Goal: Task Accomplishment & Management: Manage account settings

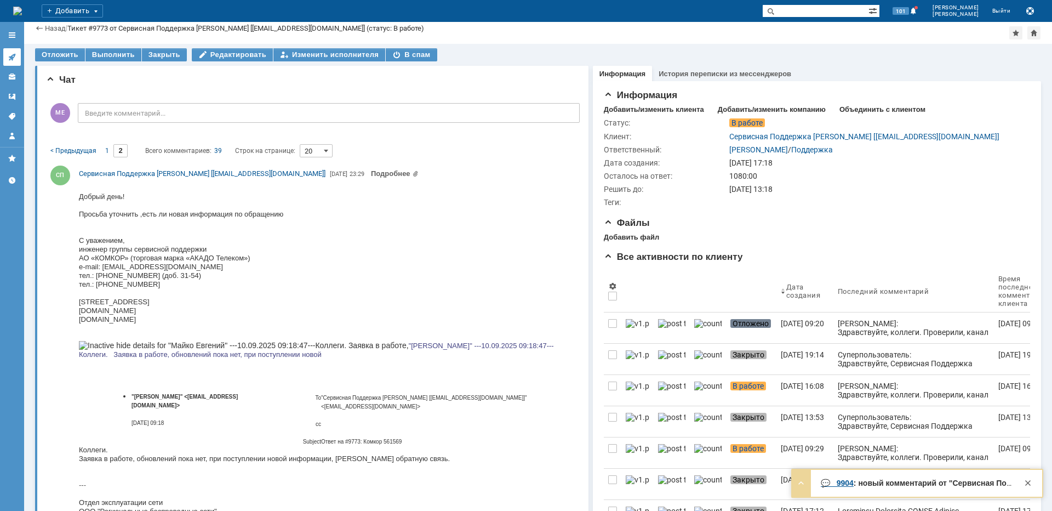
scroll to position [4709, 0]
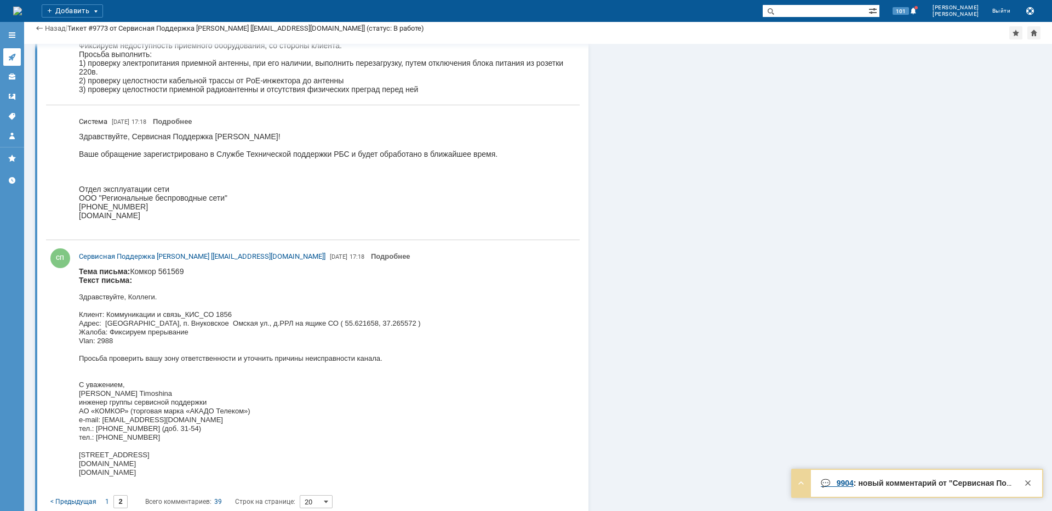
click at [14, 53] on icon at bounding box center [12, 57] width 9 height 9
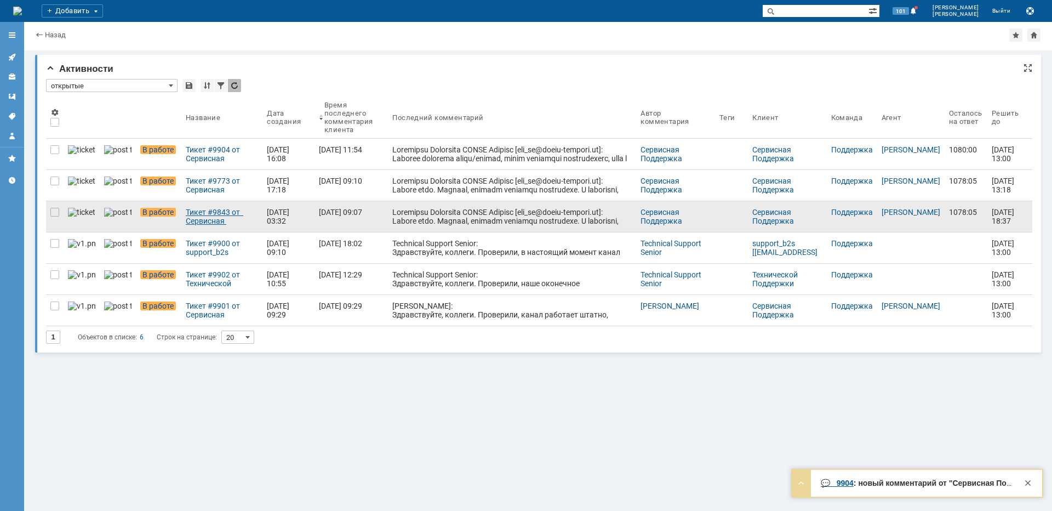
click at [190, 219] on div "Тикет #9843 от Сервисная Поддержка [PERSON_NAME] [[EMAIL_ADDRESS][DOMAIN_NAME]]…" at bounding box center [222, 217] width 72 height 18
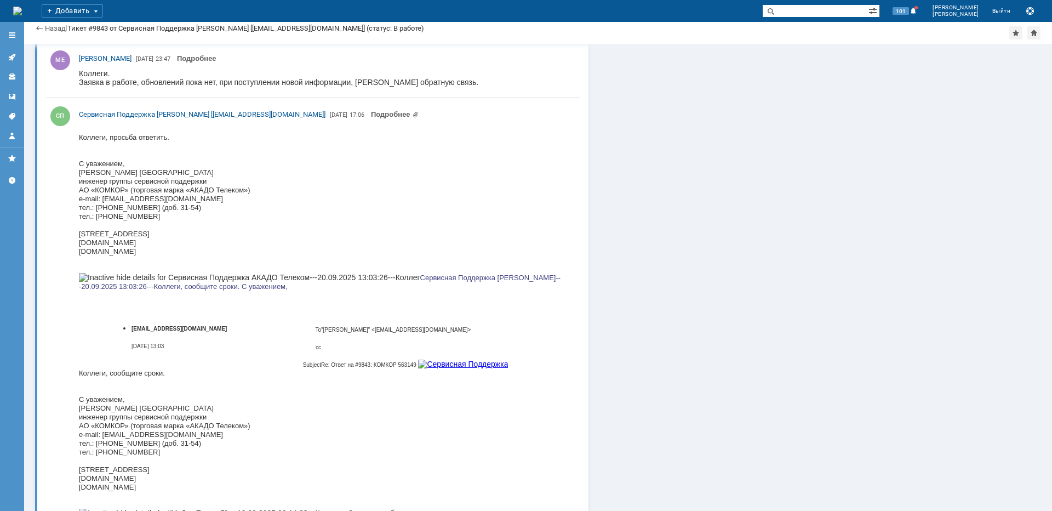
click at [19, 55] on link at bounding box center [12, 57] width 18 height 18
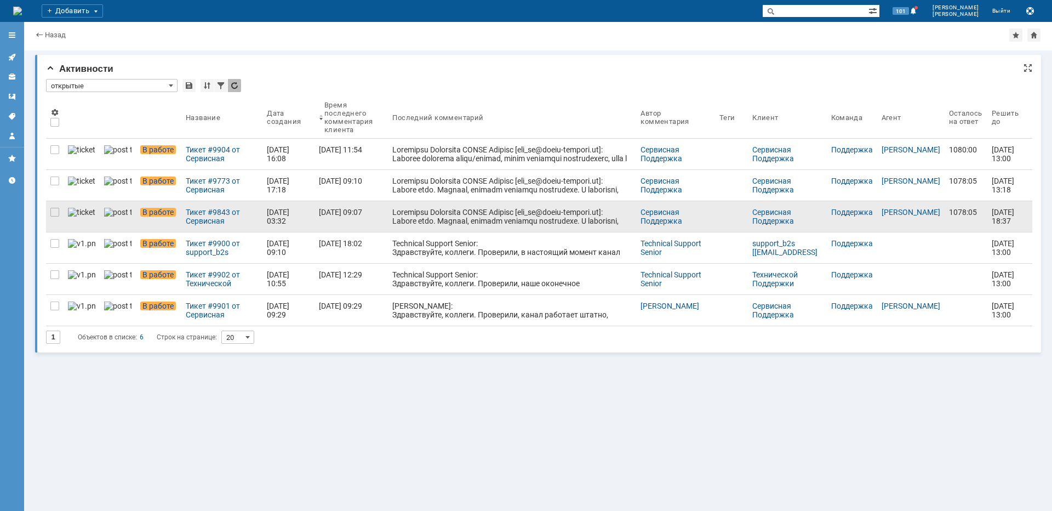
click at [55, 217] on div at bounding box center [55, 216] width 18 height 31
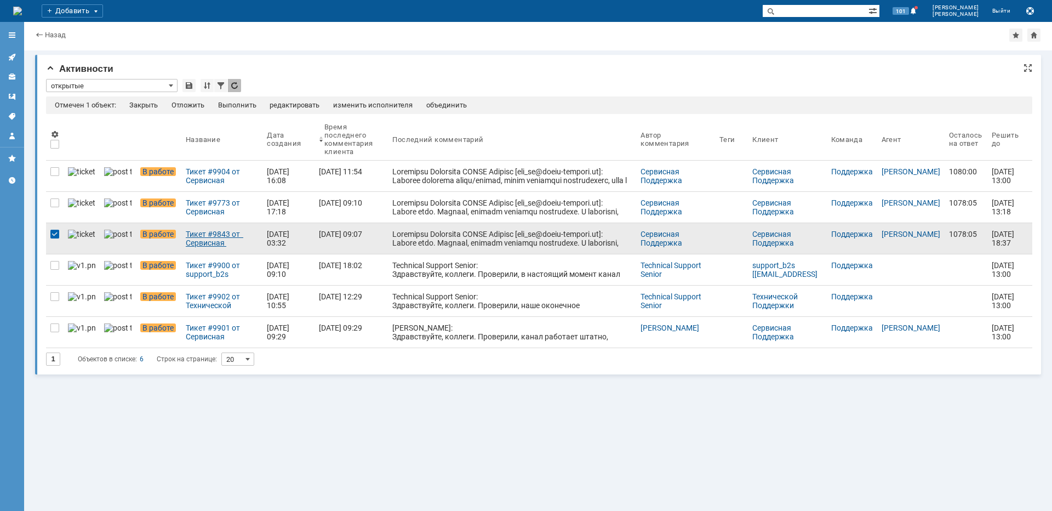
click at [190, 242] on div "Тикет #9843 от Сервисная Поддержка [PERSON_NAME] [[EMAIL_ADDRESS][DOMAIN_NAME]]…" at bounding box center [222, 239] width 72 height 18
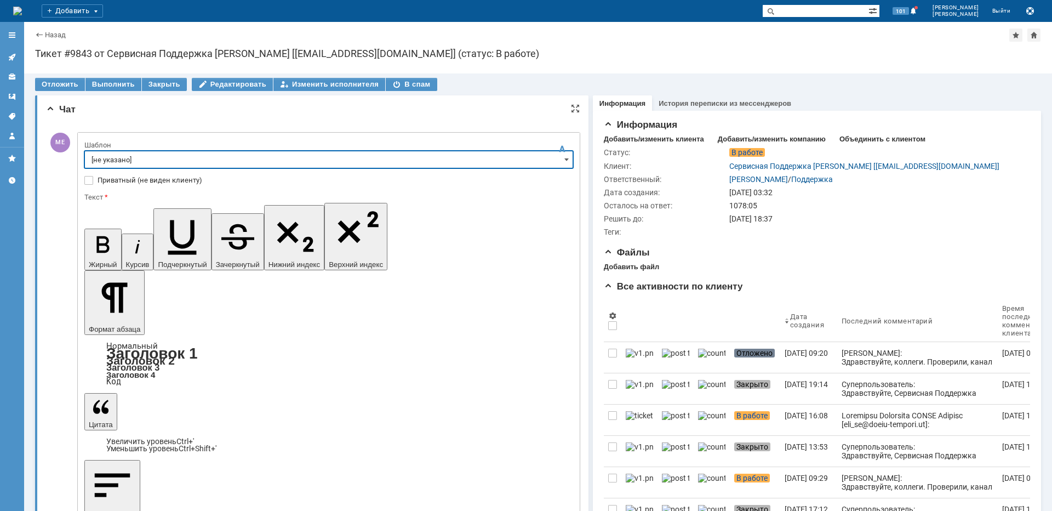
click at [142, 164] on input "[не указано]" at bounding box center [328, 160] width 489 height 18
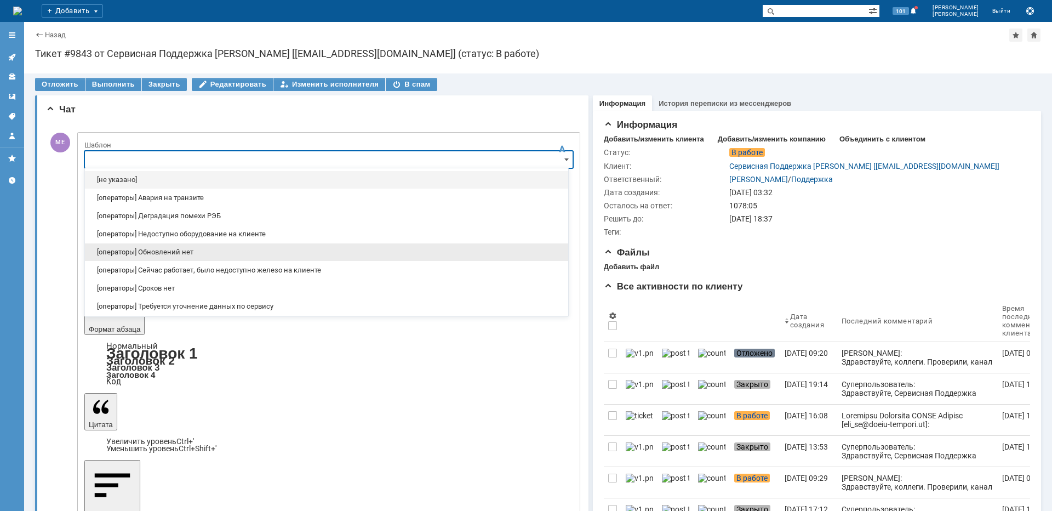
click at [190, 251] on span "[операторы] Обновлений нет" at bounding box center [326, 252] width 470 height 9
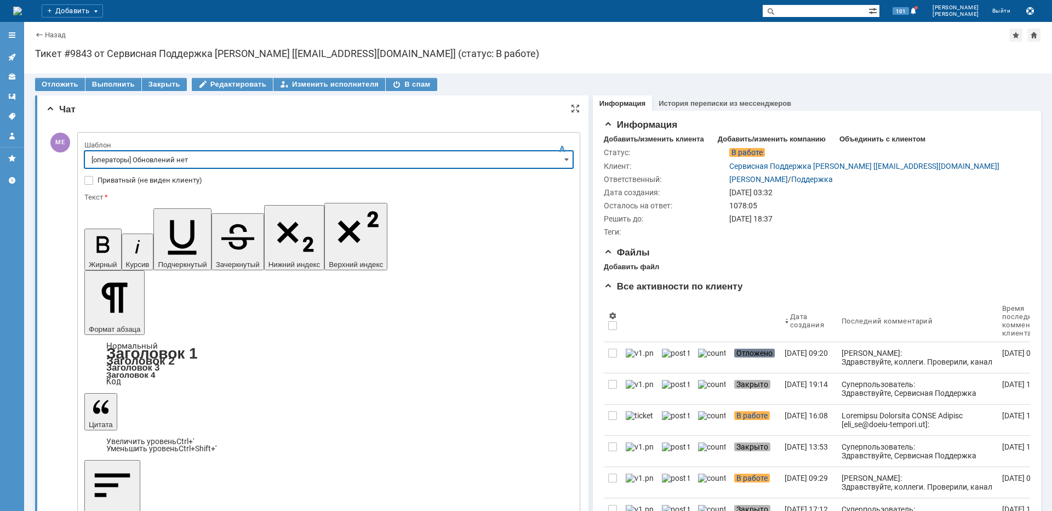
type input "[операторы] Обновлений нет"
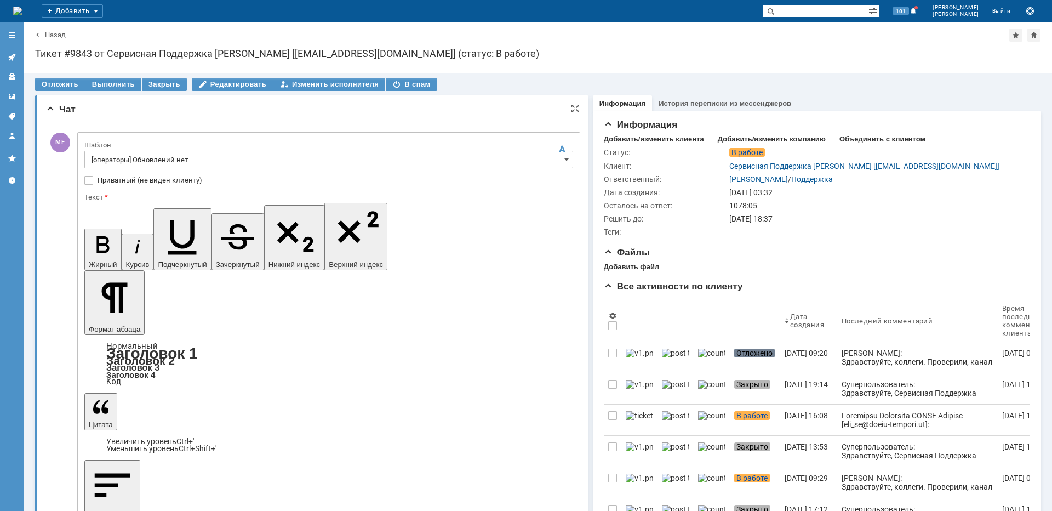
drag, startPoint x: 472, startPoint y: 3176, endPoint x: 130, endPoint y: 3383, distance: 399.7
copy body "Коллеги. Заявка в работе, обновлений пока нет, при поступлении новой информации…"
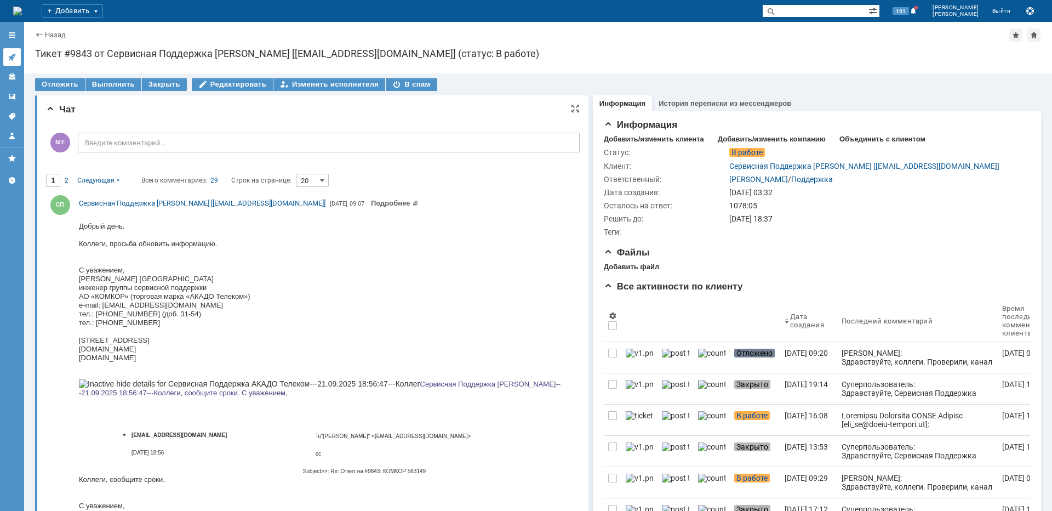
click at [18, 60] on link at bounding box center [12, 57] width 18 height 18
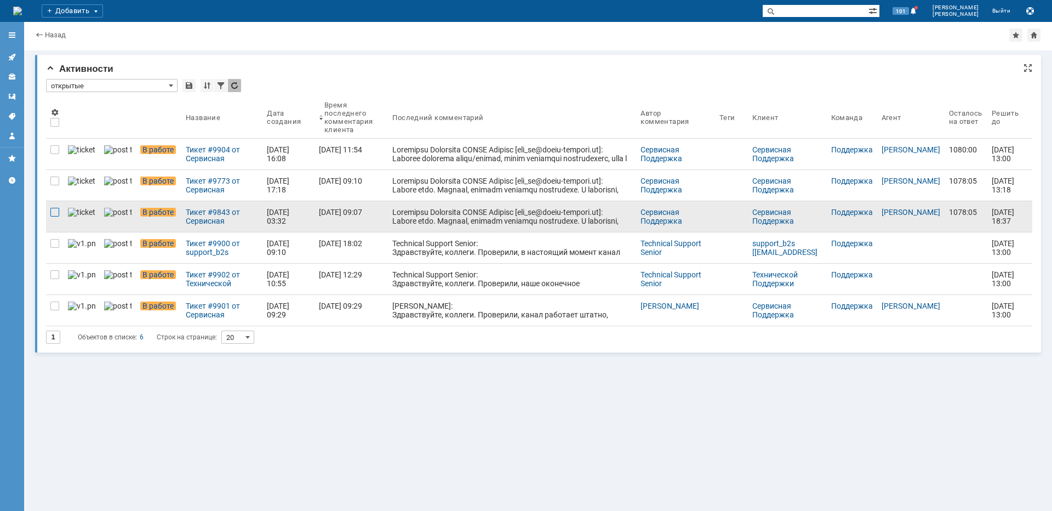
click at [55, 213] on div at bounding box center [54, 212] width 9 height 9
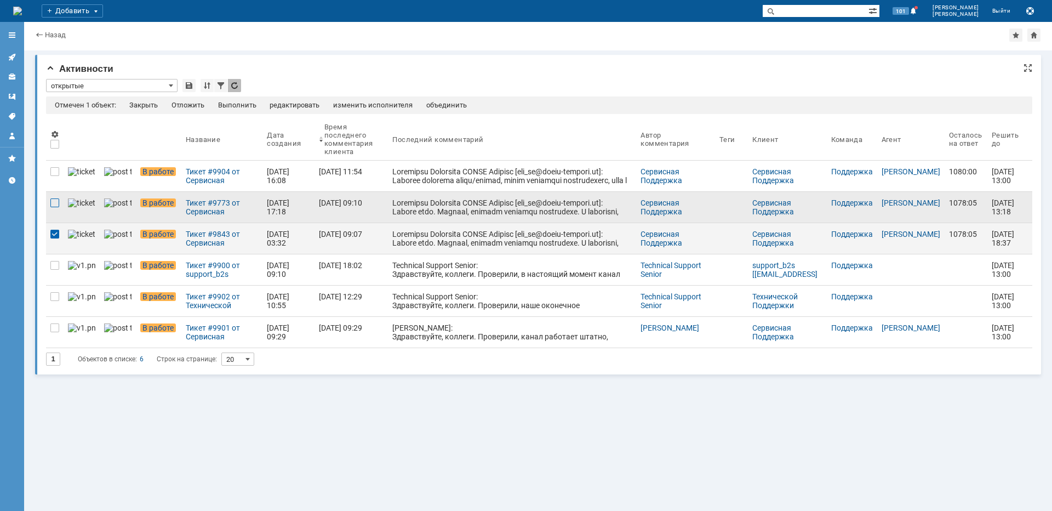
click at [55, 202] on div at bounding box center [54, 202] width 9 height 9
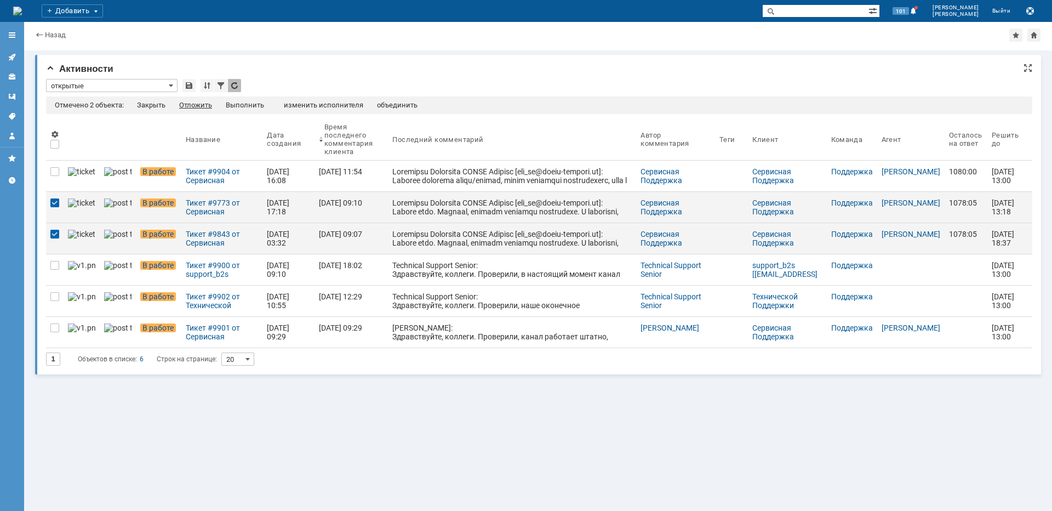
click at [199, 106] on div "Отложить" at bounding box center [195, 105] width 33 height 9
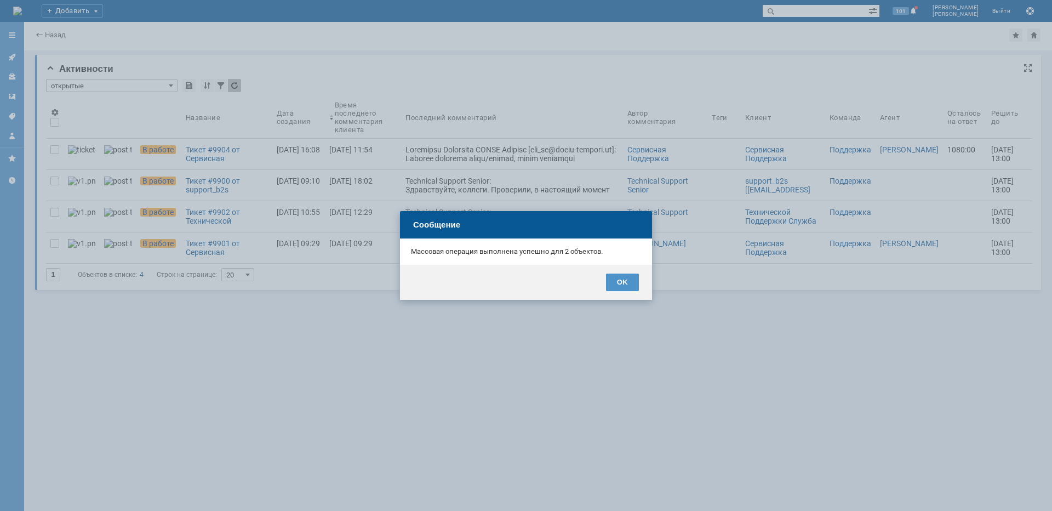
click at [621, 285] on div "OK" at bounding box center [622, 282] width 33 height 18
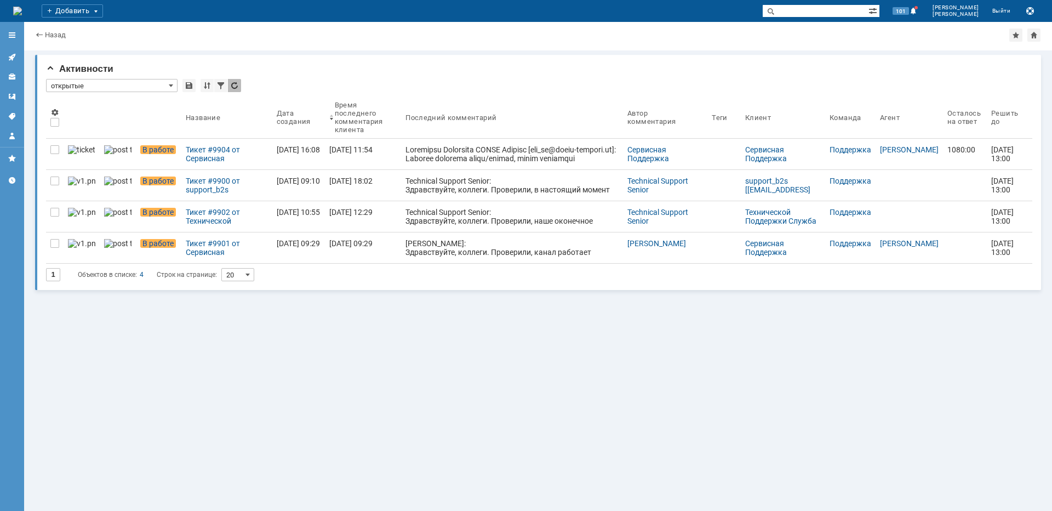
click at [214, 153] on div "Тикет #9904 от Сервисная Поддержка [PERSON_NAME] [[EMAIL_ADDRESS][DOMAIN_NAME]]…" at bounding box center [227, 154] width 82 height 18
